Goal: Find specific page/section: Find specific page/section

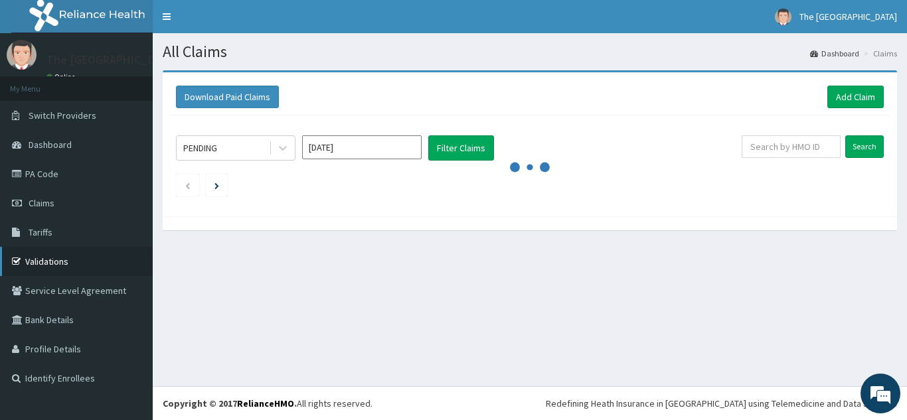
click at [50, 262] on link "Validations" at bounding box center [76, 261] width 153 height 29
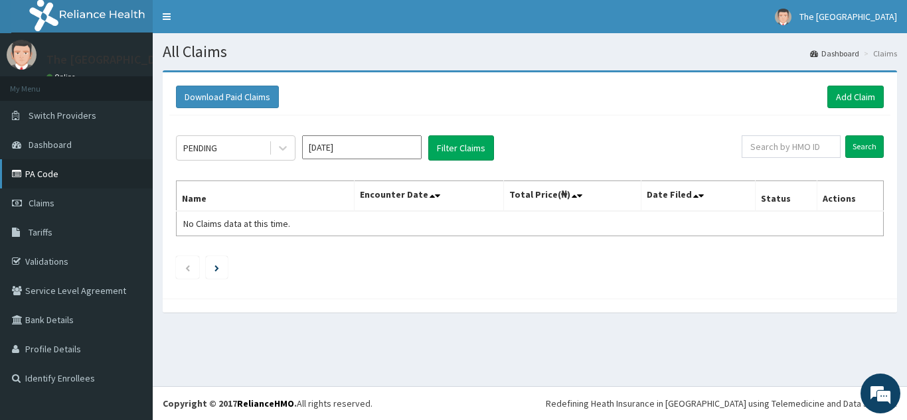
click at [45, 169] on link "PA Code" at bounding box center [76, 173] width 153 height 29
click at [46, 183] on link "PA Code" at bounding box center [76, 173] width 153 height 29
click at [55, 257] on link "Validations" at bounding box center [76, 261] width 153 height 29
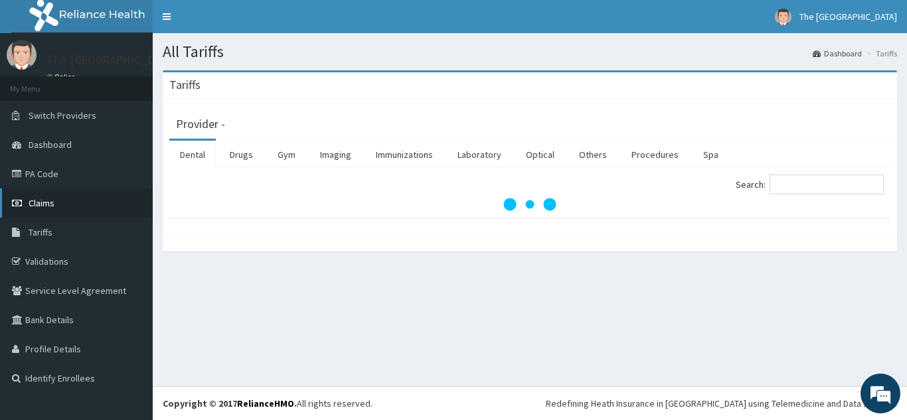
click at [41, 198] on span "Claims" at bounding box center [42, 203] width 26 height 12
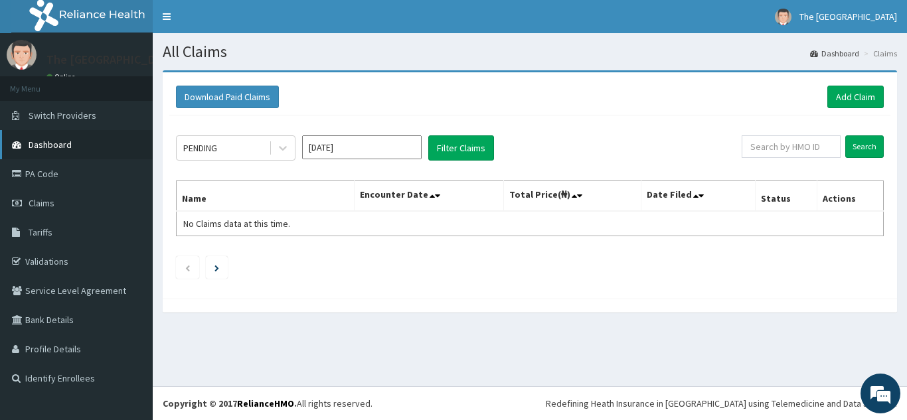
click at [49, 140] on span "Dashboard" at bounding box center [50, 145] width 43 height 12
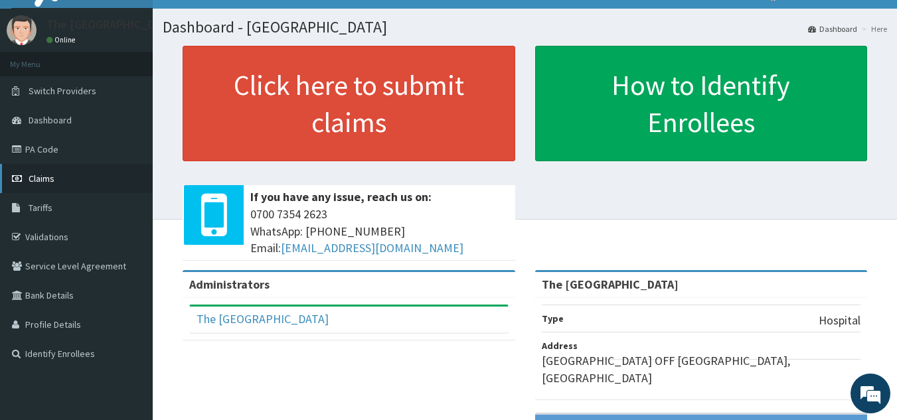
scroll to position [24, 0]
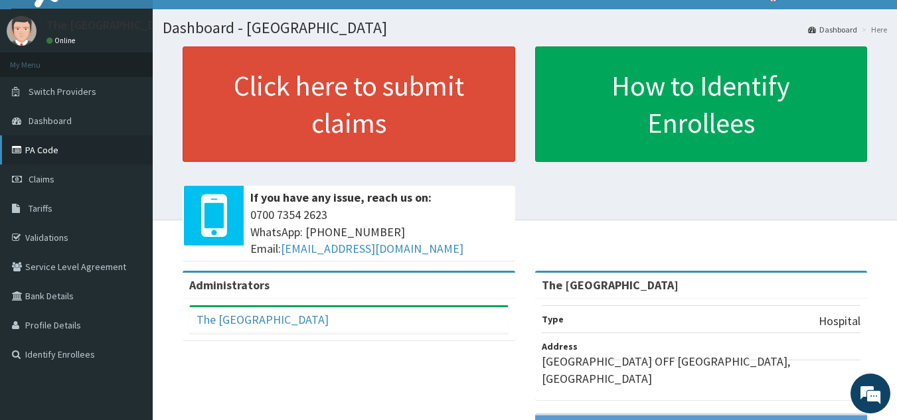
click at [40, 146] on link "PA Code" at bounding box center [76, 150] width 153 height 29
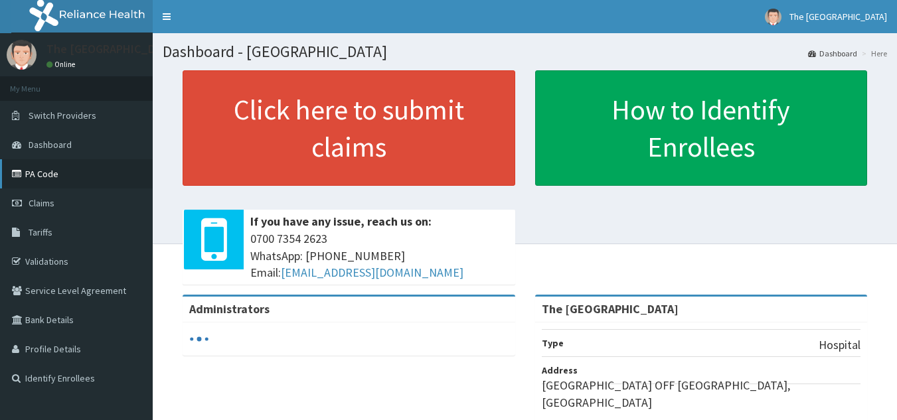
click at [41, 169] on link "PA Code" at bounding box center [76, 173] width 153 height 29
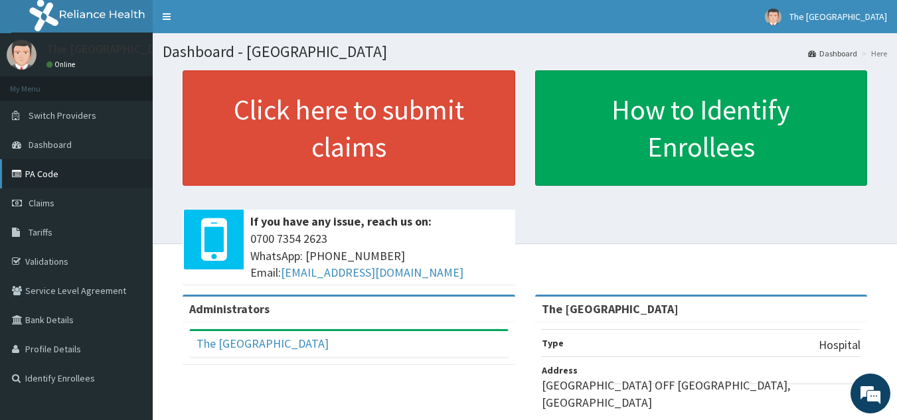
click at [67, 181] on link "PA Code" at bounding box center [76, 173] width 153 height 29
